Goal: Task Accomplishment & Management: Use online tool/utility

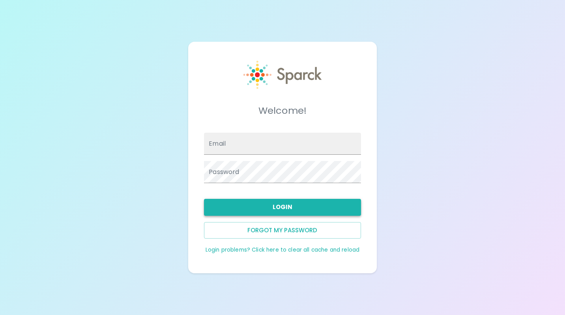
type input "[EMAIL_ADDRESS][DOMAIN_NAME]"
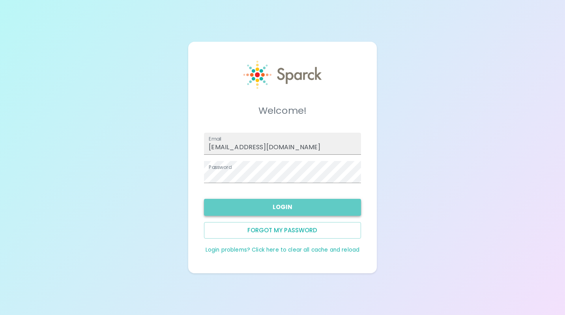
click at [298, 209] on button "Login" at bounding box center [282, 207] width 157 height 17
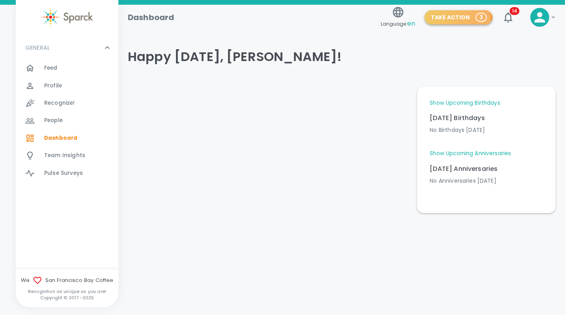
click at [450, 17] on button "Take Action 3" at bounding box center [458, 17] width 68 height 15
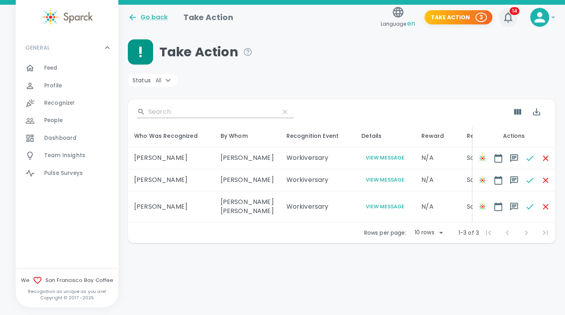
click at [510, 11] on span "14" at bounding box center [514, 11] width 10 height 8
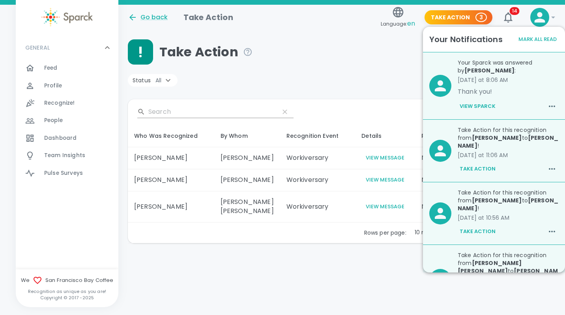
click at [338, 79] on div "Status All" at bounding box center [345, 82] width 434 height 16
